Goal: Information Seeking & Learning: Learn about a topic

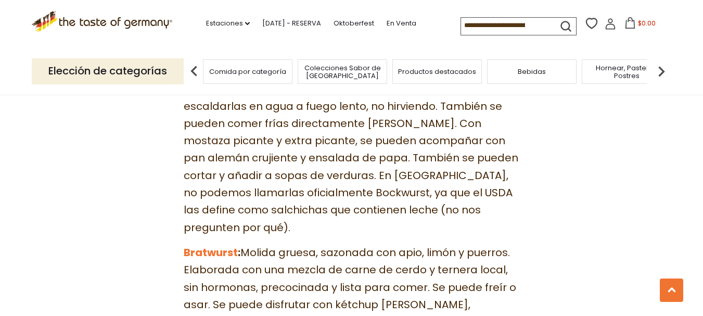
scroll to position [1563, 0]
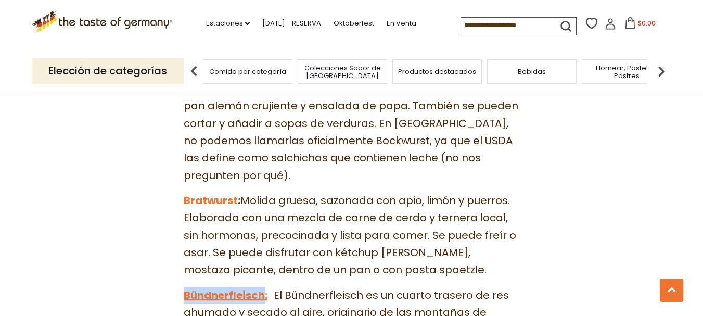
drag, startPoint x: 179, startPoint y: 229, endPoint x: 265, endPoint y: 226, distance: 86.5
copy font "Bündnerfleisch"
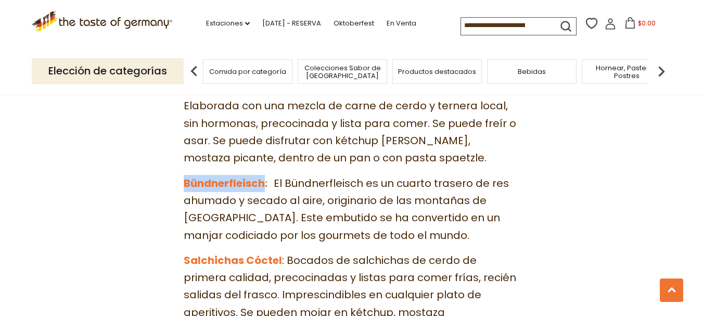
scroll to position [1667, 0]
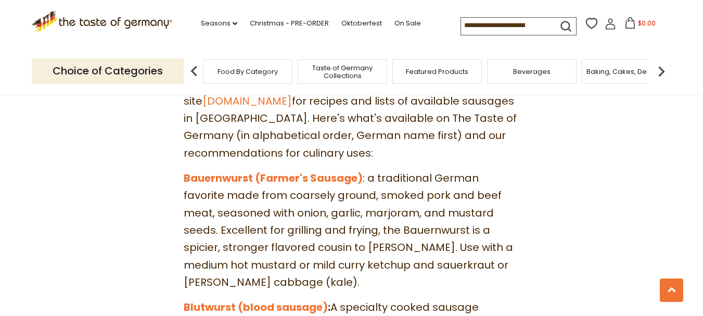
scroll to position [1076, 0]
